Goal: Information Seeking & Learning: Learn about a topic

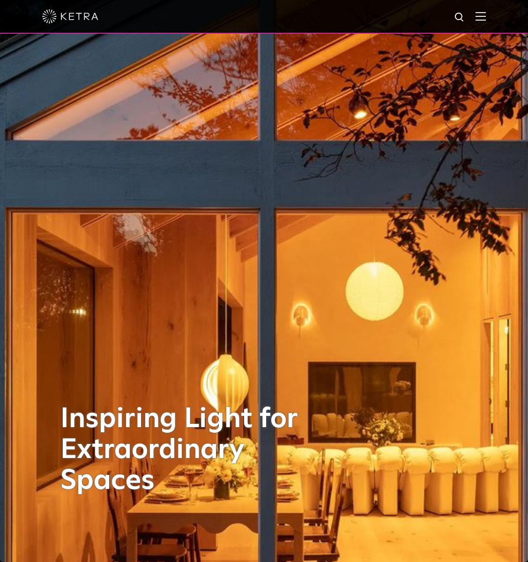
scroll to position [48, 0]
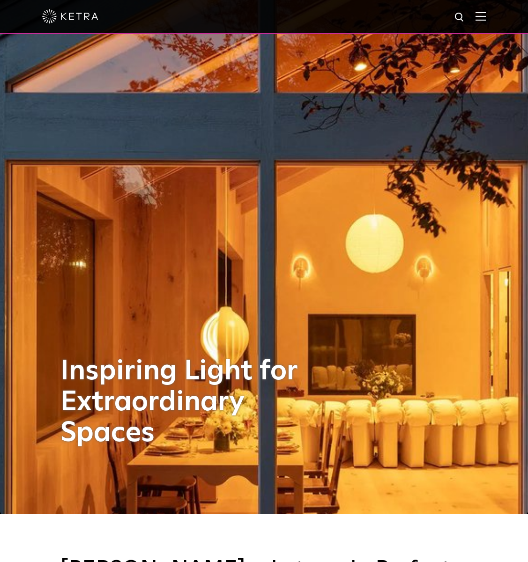
click at [484, 20] on img at bounding box center [480, 16] width 10 height 9
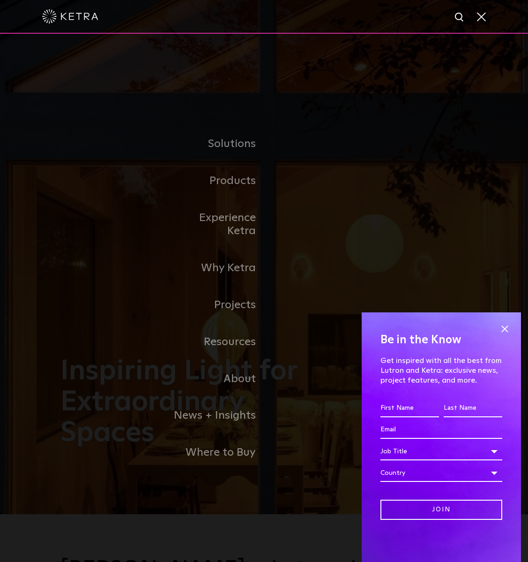
click at [456, 17] on img at bounding box center [460, 18] width 12 height 12
type input "N4 hub"
click at [430, 10] on button "Search" at bounding box center [437, 17] width 14 height 14
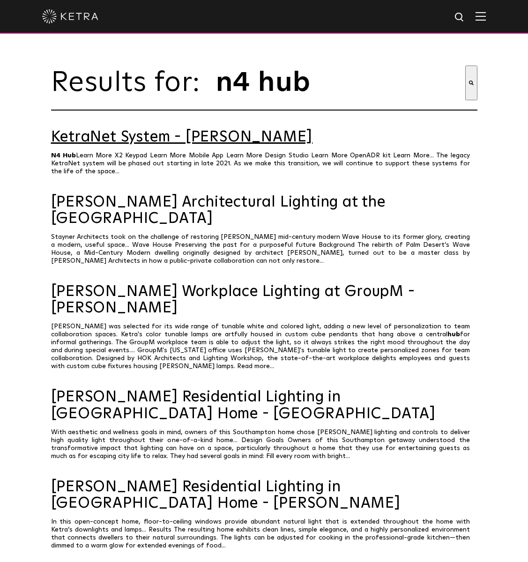
click at [167, 145] on link "KetraNet System - [PERSON_NAME]" at bounding box center [264, 137] width 426 height 16
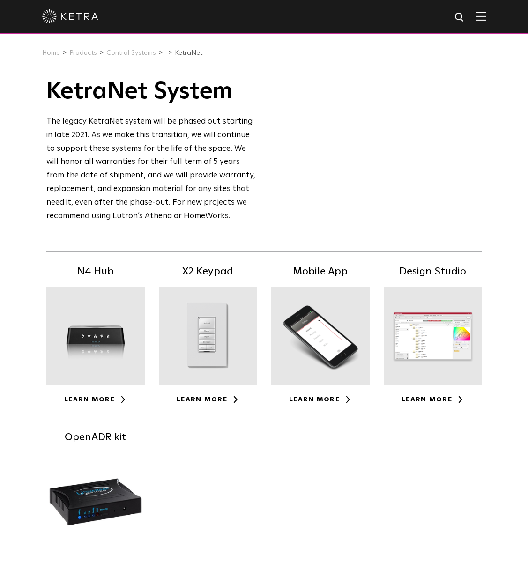
click at [88, 336] on div at bounding box center [95, 336] width 98 height 98
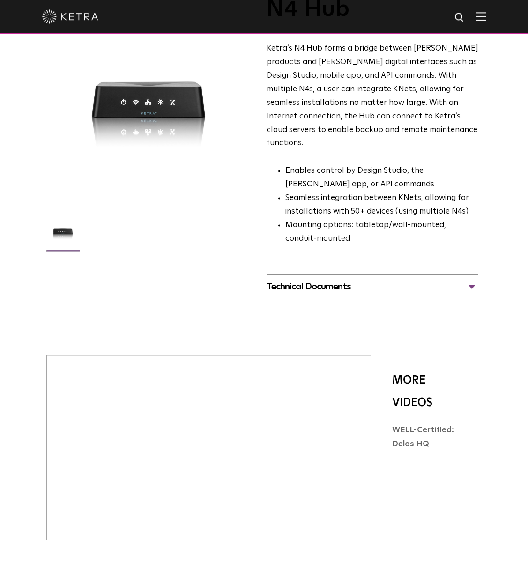
scroll to position [143, 0]
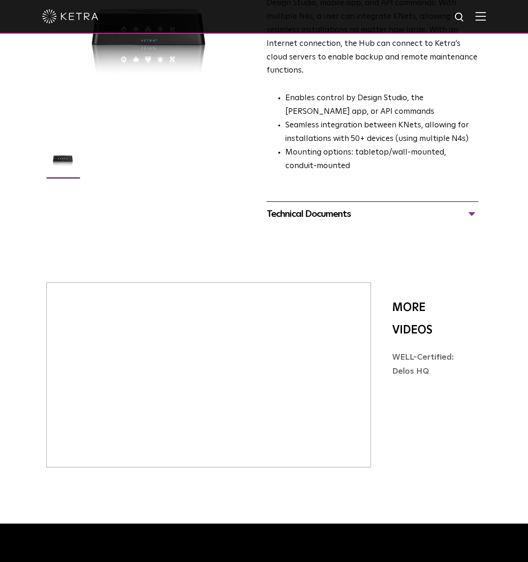
click at [472, 206] on div "Technical Documents" at bounding box center [372, 213] width 212 height 15
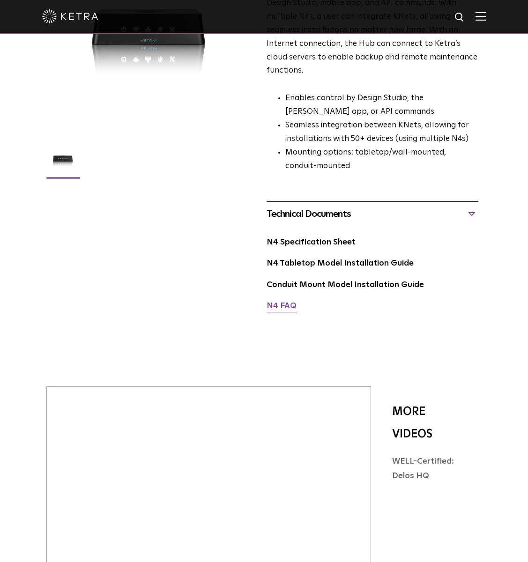
click at [279, 302] on link "N4 FAQ" at bounding box center [281, 306] width 30 height 8
click at [334, 238] on link "N4 Specification Sheet" at bounding box center [310, 242] width 89 height 8
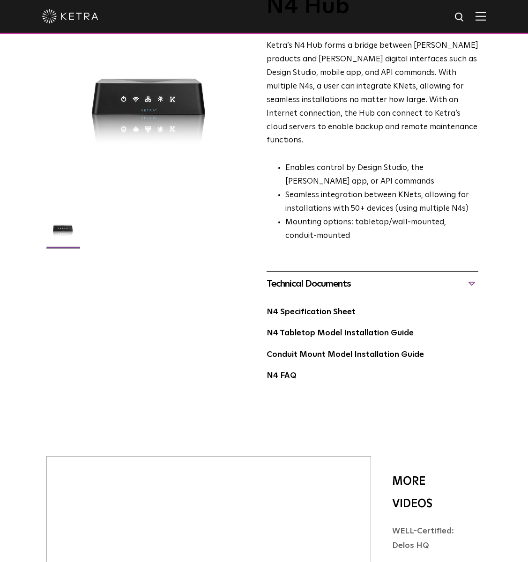
scroll to position [0, 0]
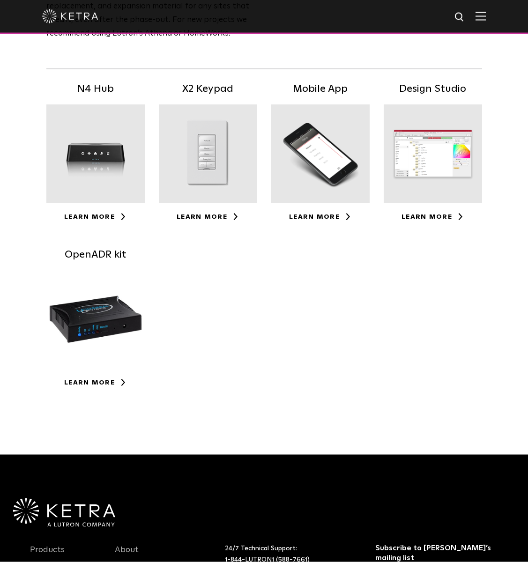
scroll to position [191, 0]
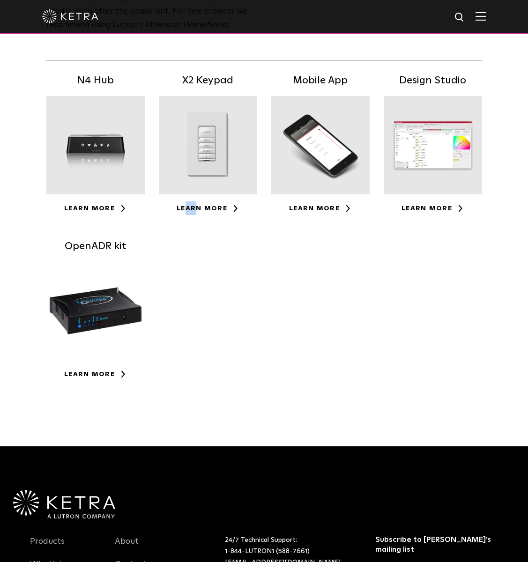
click at [195, 344] on div "N4 Hub Learn More X2 Keypad Learn More Mobile App Learn More Design Studio" at bounding box center [263, 238] width 449 height 331
